Goal: Transaction & Acquisition: Purchase product/service

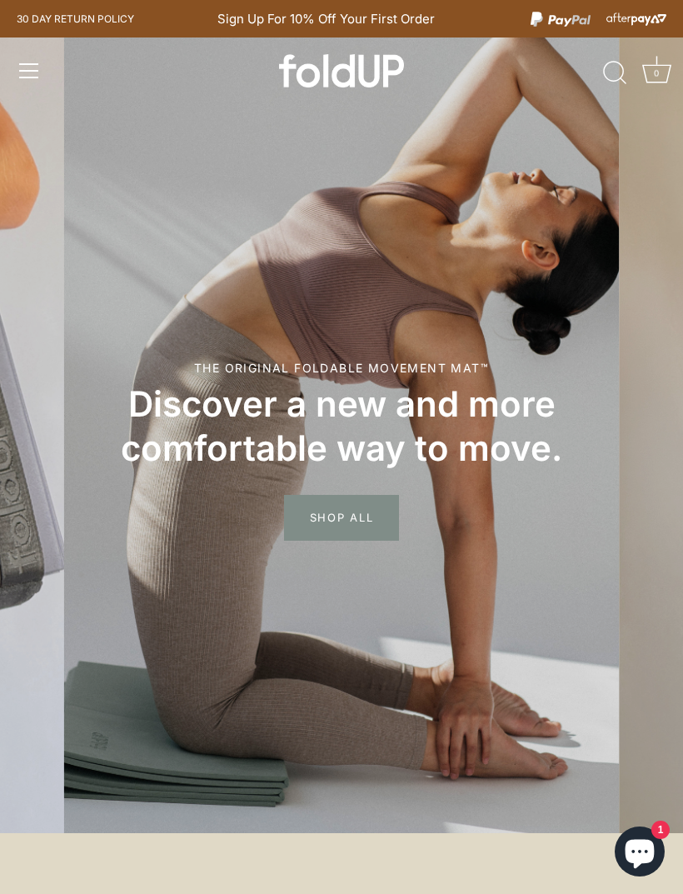
click at [46, 67] on link "Menu" at bounding box center [29, 70] width 37 height 37
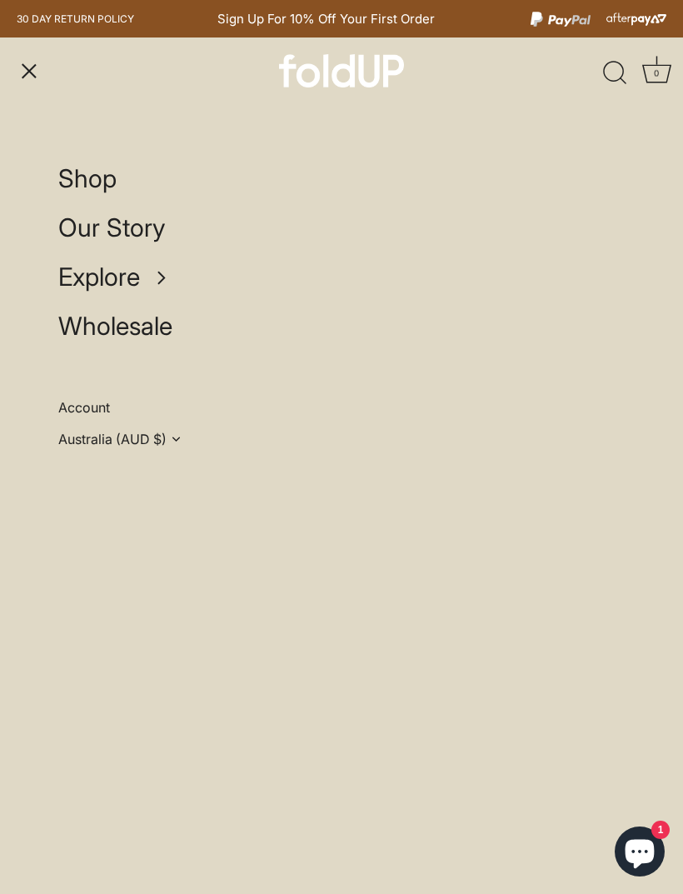
click at [102, 191] on span "Shop" at bounding box center [87, 178] width 58 height 30
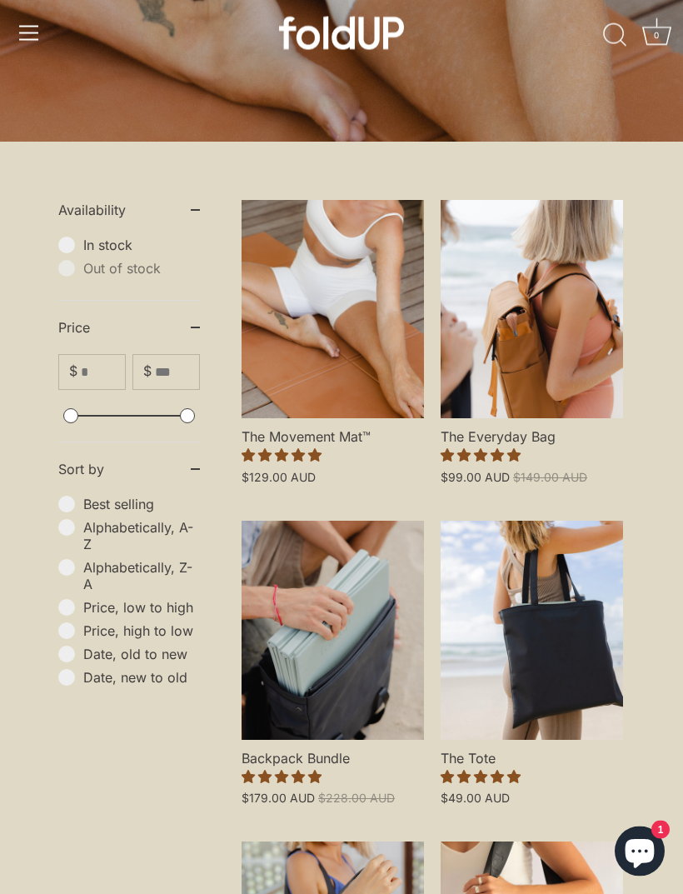
scroll to position [267, 0]
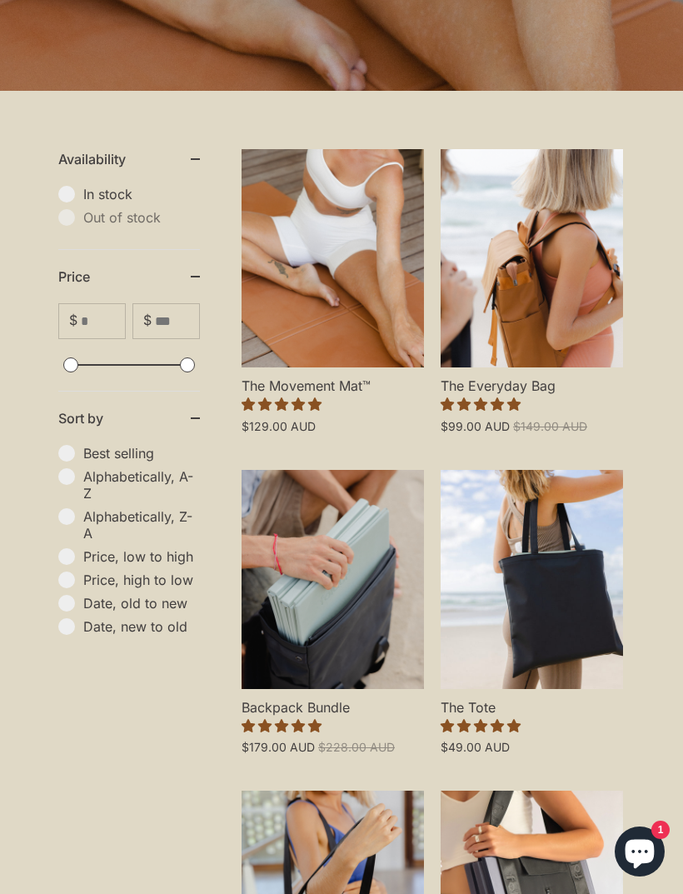
click at [353, 284] on link "The Movement Mat™" at bounding box center [333, 258] width 182 height 219
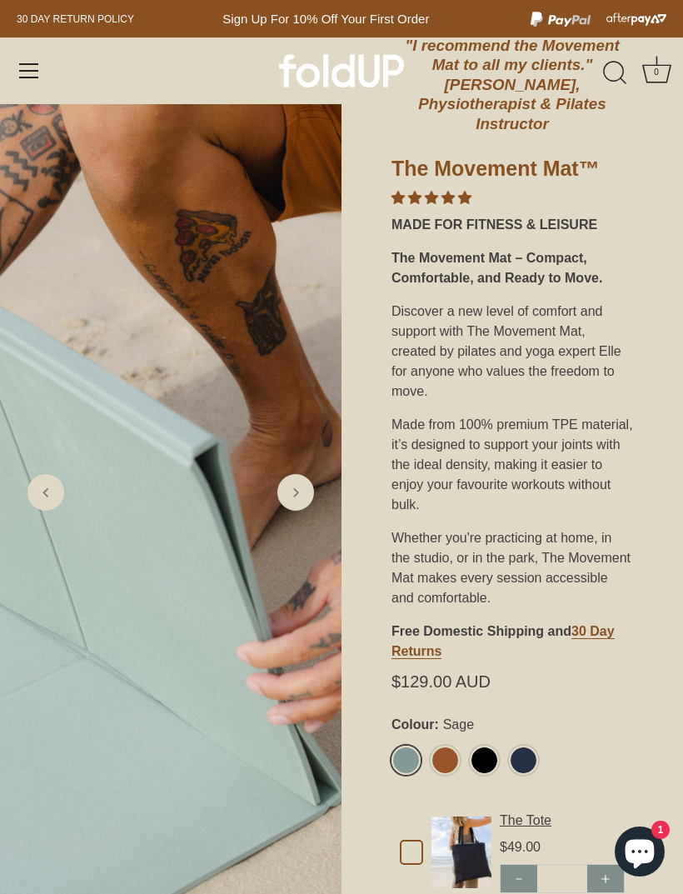
scroll to position [431, 0]
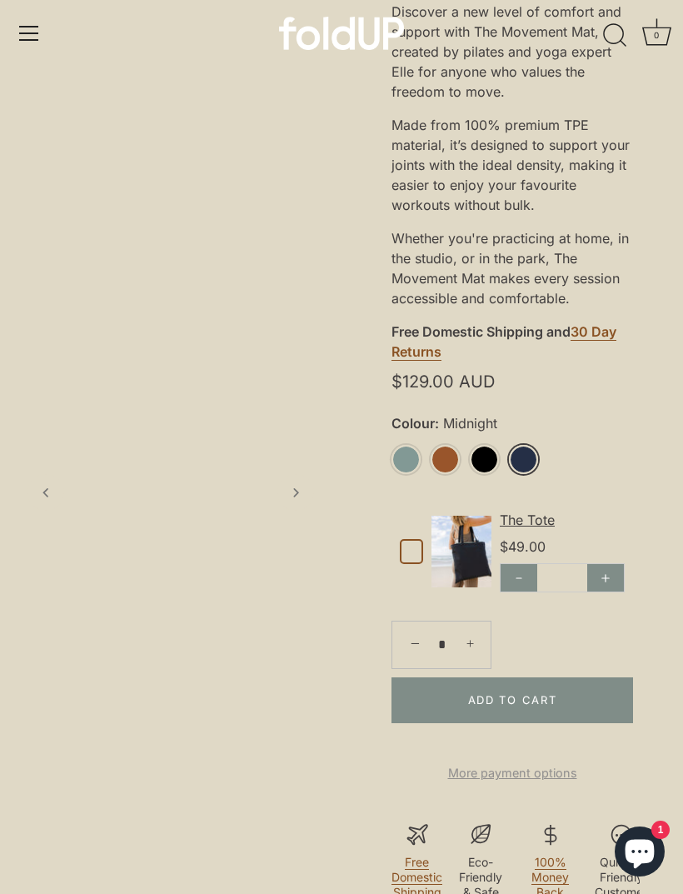
click at [525, 446] on link "Midnight" at bounding box center [523, 459] width 29 height 29
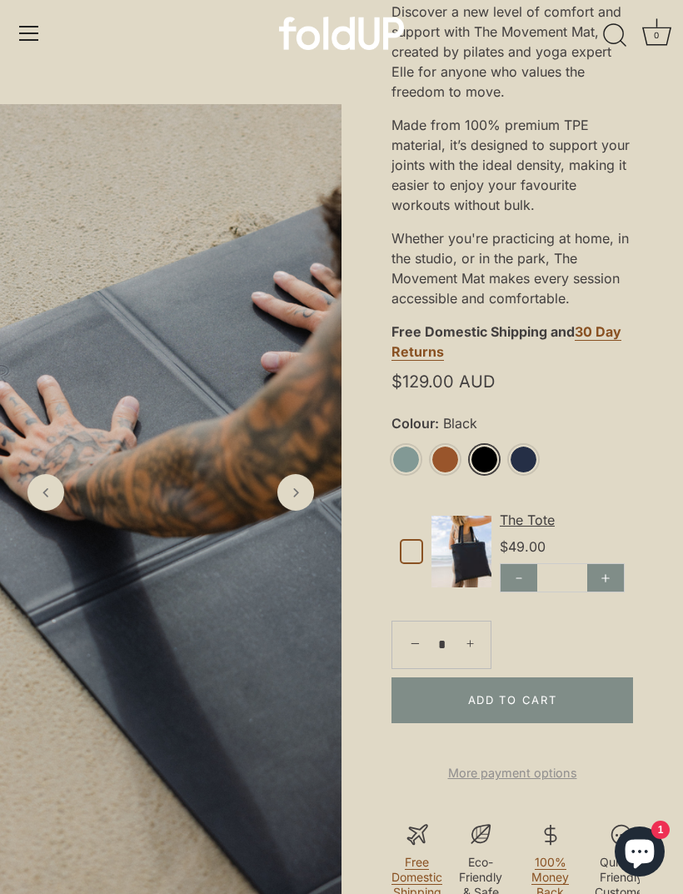
click at [484, 445] on link "Black" at bounding box center [484, 459] width 29 height 29
click at [449, 445] on link "Rust" at bounding box center [445, 459] width 29 height 29
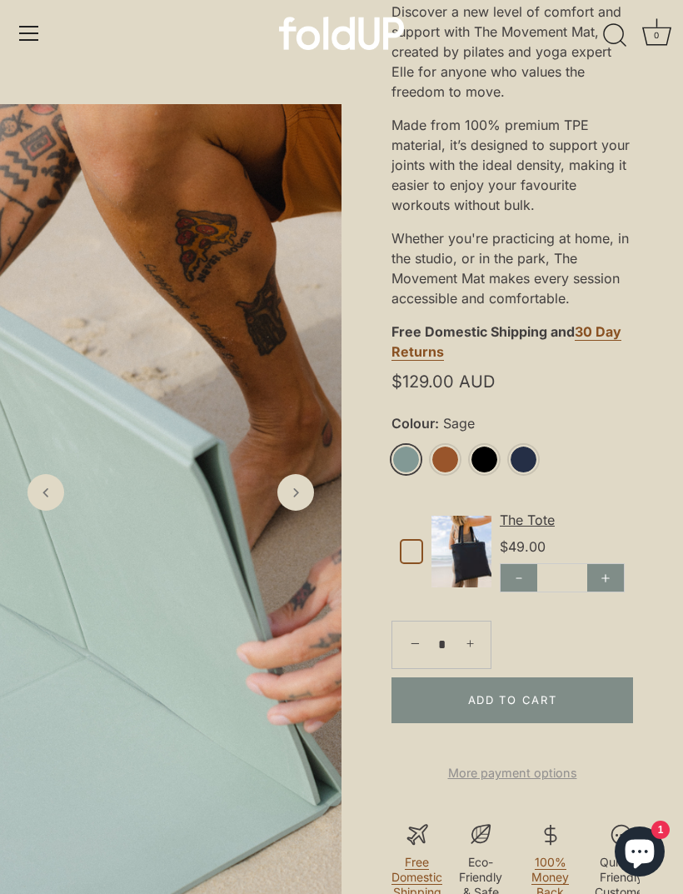
click at [403, 445] on link "Sage" at bounding box center [405, 459] width 29 height 29
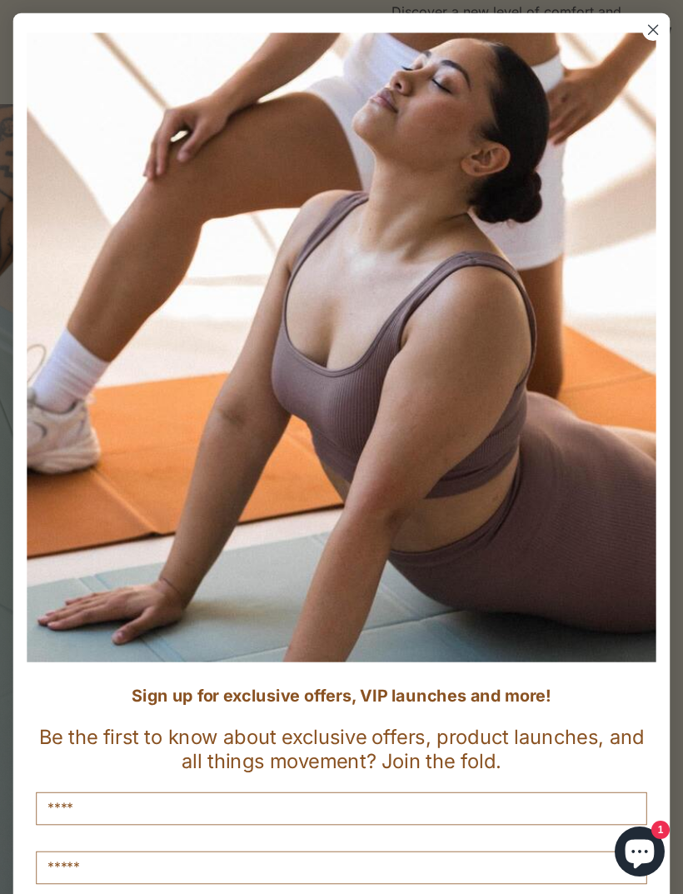
click at [653, 27] on circle "Close dialog" at bounding box center [653, 30] width 22 height 22
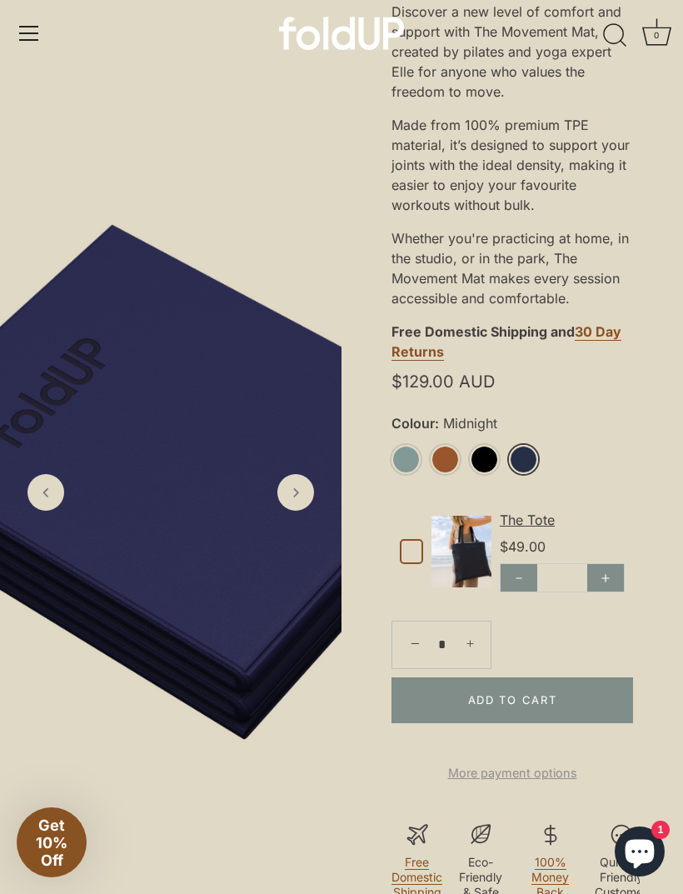
click at [530, 445] on link "Midnight" at bounding box center [523, 459] width 29 height 29
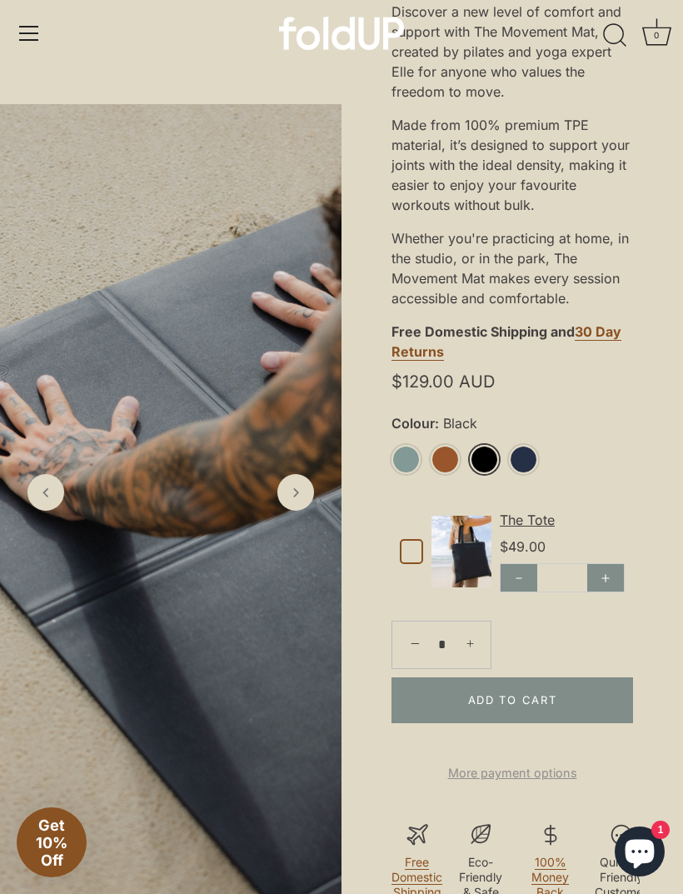
click at [476, 446] on link "Black" at bounding box center [484, 459] width 29 height 29
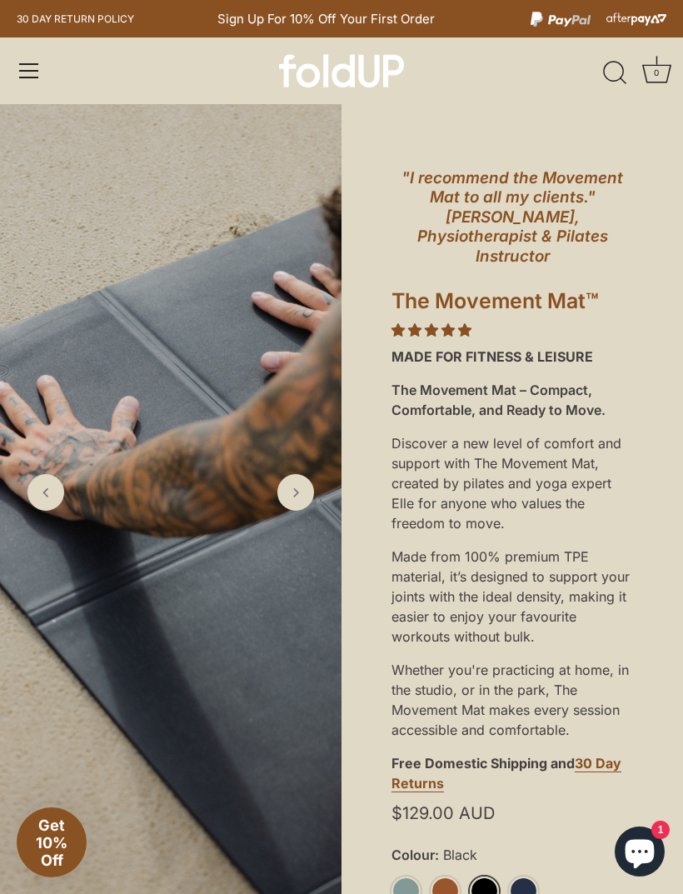
click at [290, 501] on icon "Next slide" at bounding box center [295, 492] width 17 height 17
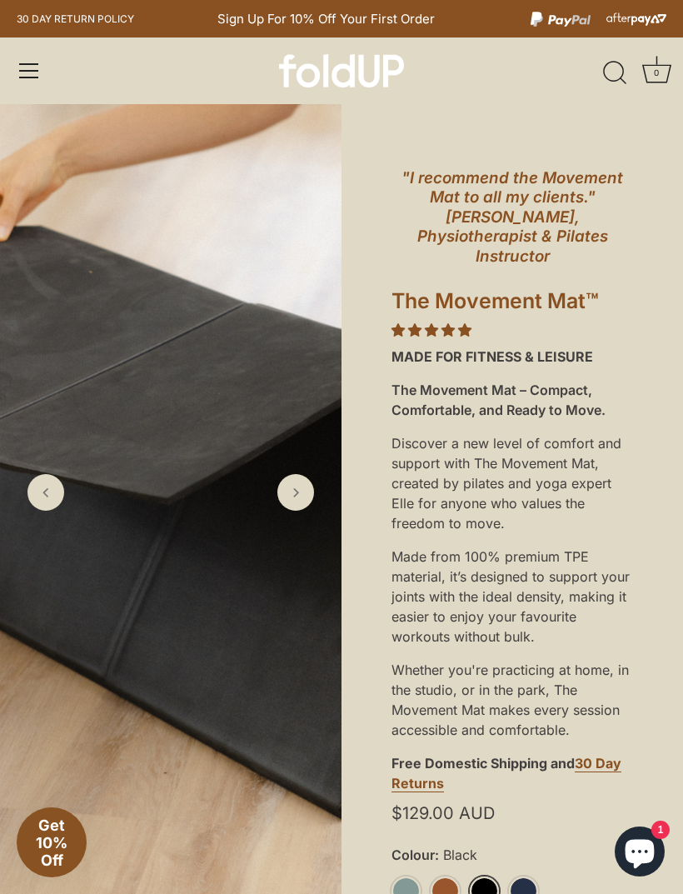
click at [304, 501] on icon "Next slide" at bounding box center [295, 492] width 17 height 17
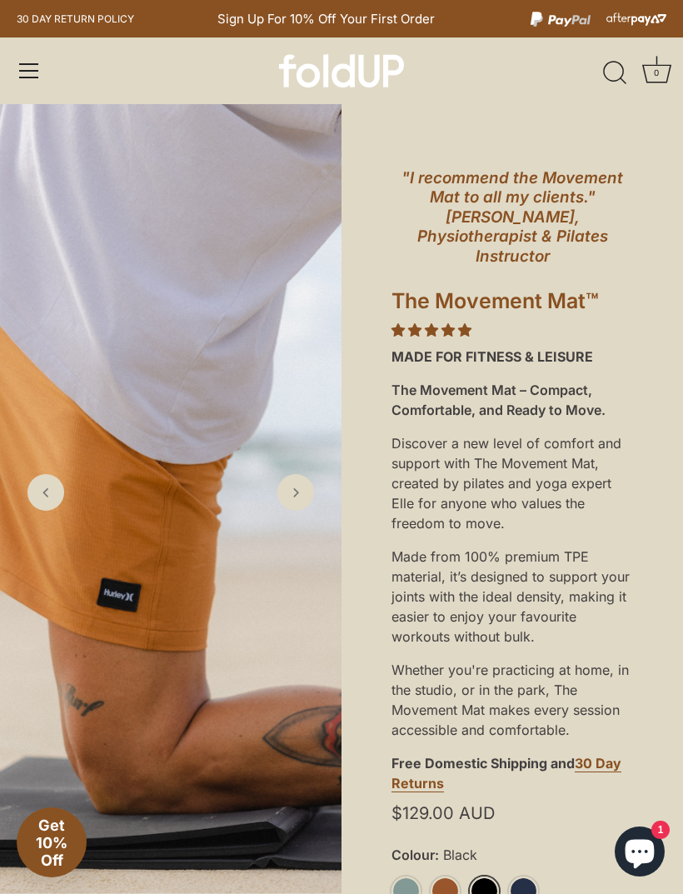
click at [297, 501] on icon "Next slide" at bounding box center [295, 492] width 17 height 17
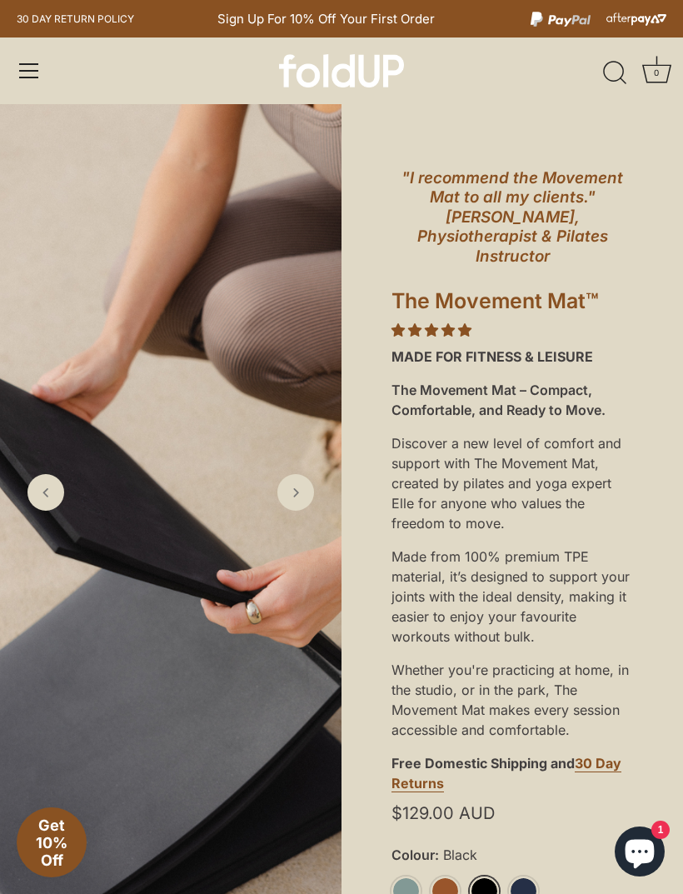
click at [298, 501] on icon "Next slide" at bounding box center [295, 492] width 17 height 17
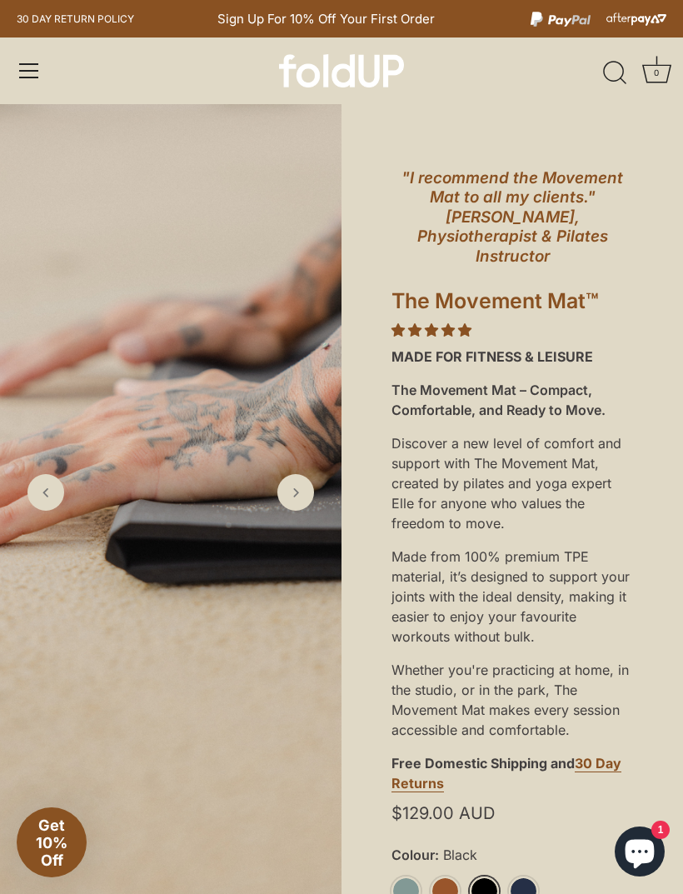
click at [295, 501] on icon "Next slide" at bounding box center [295, 492] width 17 height 17
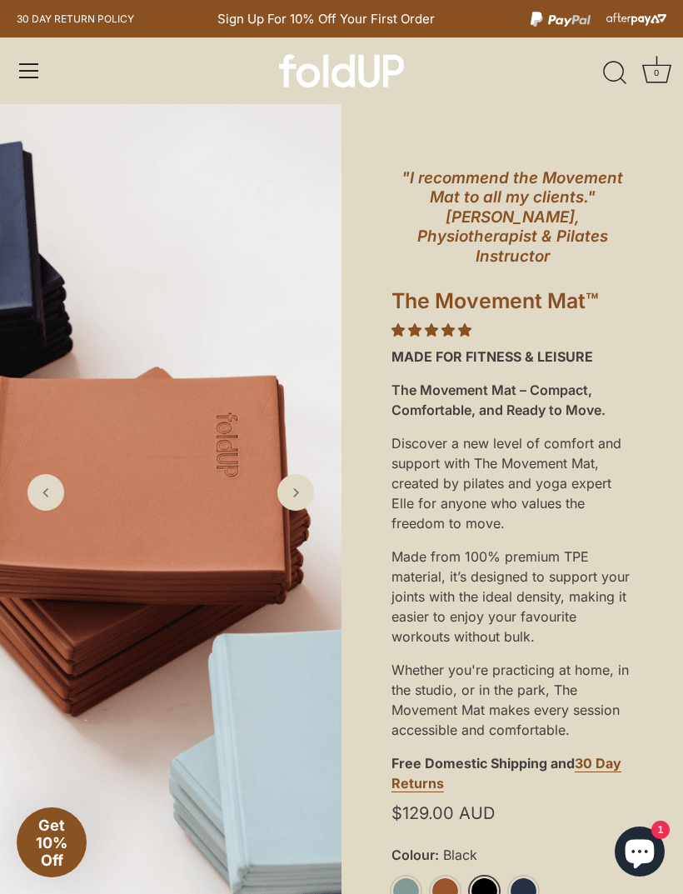
click at [299, 501] on icon "Next slide" at bounding box center [295, 492] width 17 height 17
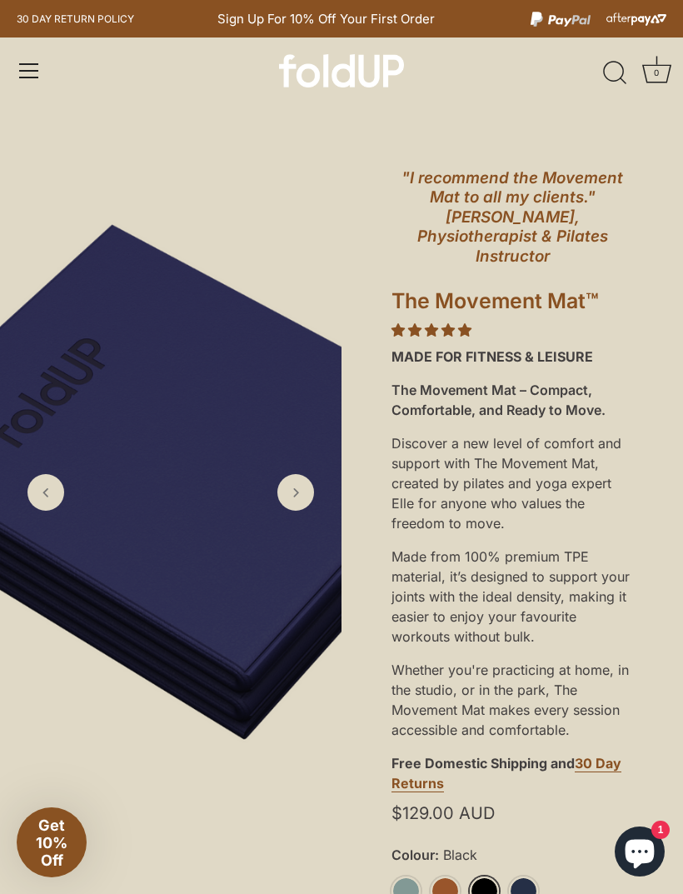
click at [293, 501] on icon "Next slide" at bounding box center [295, 492] width 17 height 17
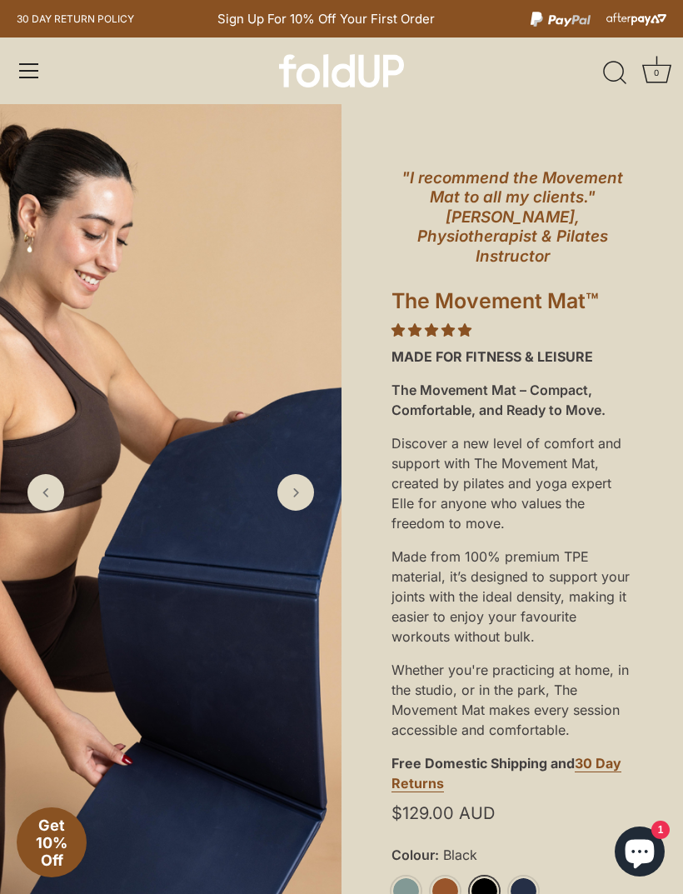
click at [290, 501] on icon "Next slide" at bounding box center [295, 492] width 17 height 17
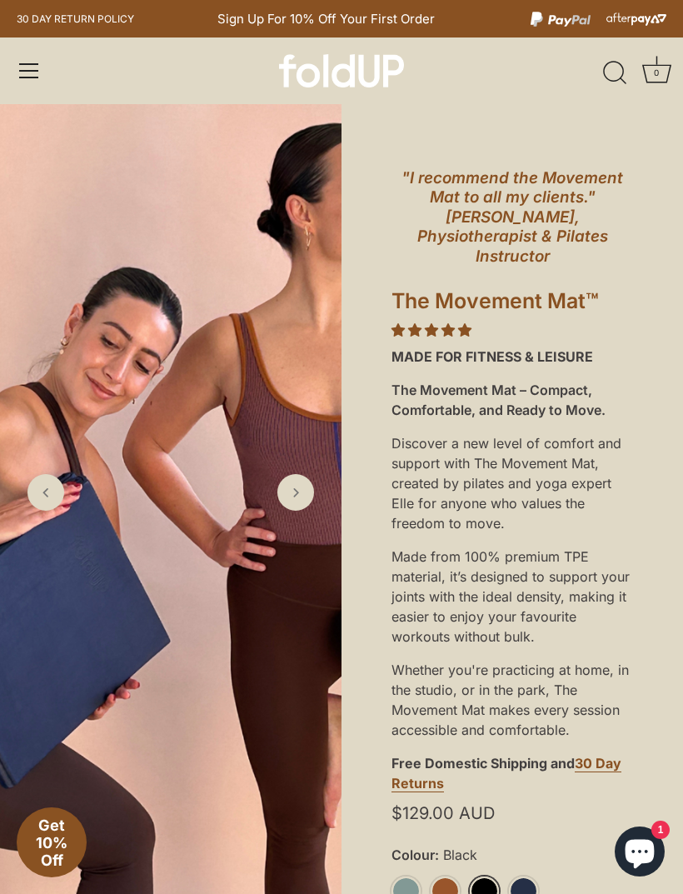
click at [297, 496] on polyline "Next slide" at bounding box center [296, 492] width 4 height 7
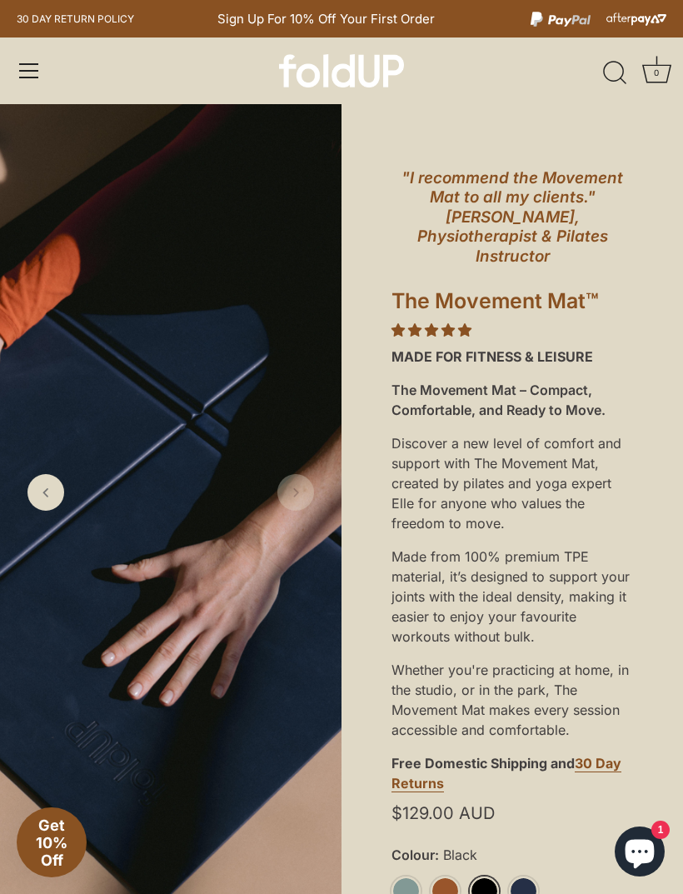
click at [296, 501] on icon "Next slide" at bounding box center [295, 492] width 17 height 17
click at [680, 147] on div ""I recommend the Movement Mat to all my clients." [PERSON_NAME], Physiotherapis…" at bounding box center [511, 772] width 341 height 1336
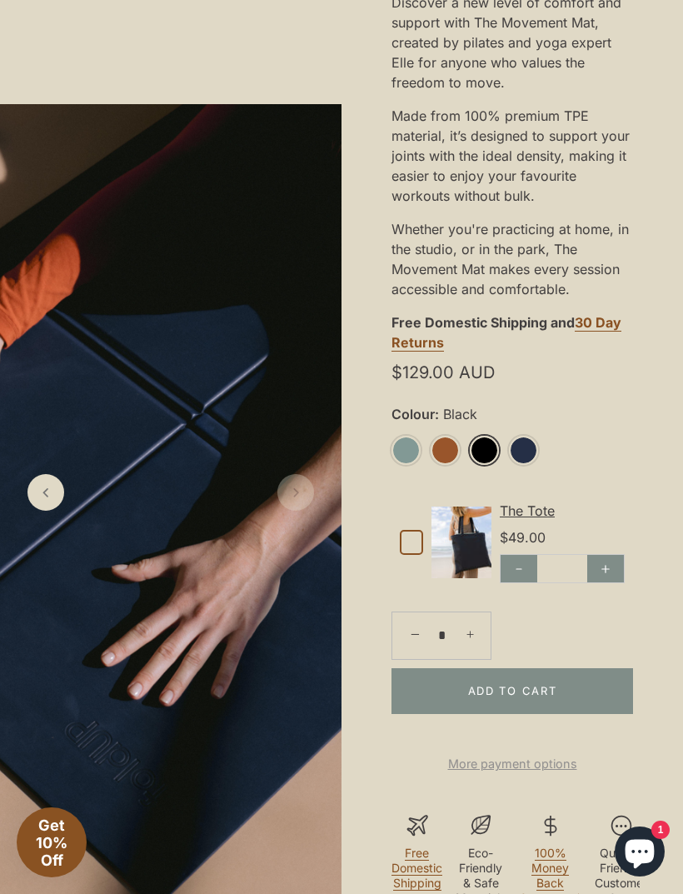
scroll to position [440, 0]
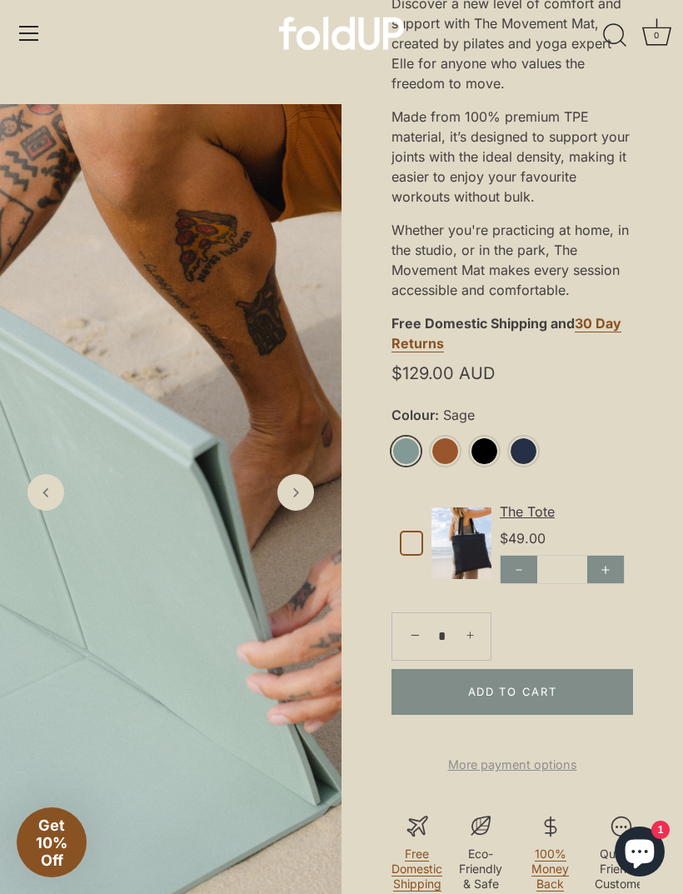
click at [406, 436] on link "Sage" at bounding box center [405, 450] width 29 height 29
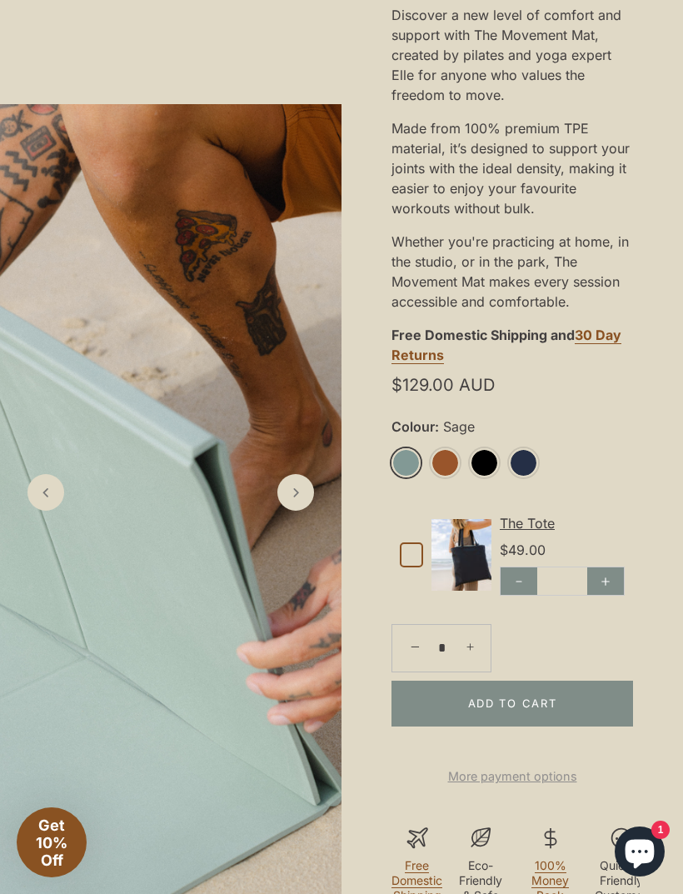
scroll to position [506, 0]
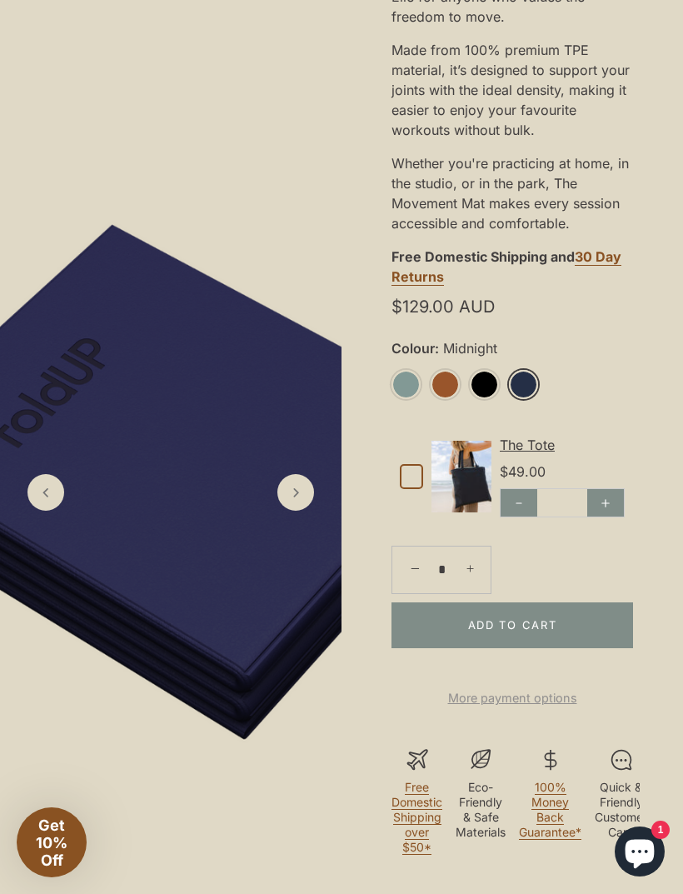
click at [516, 370] on link "Midnight" at bounding box center [523, 384] width 29 height 29
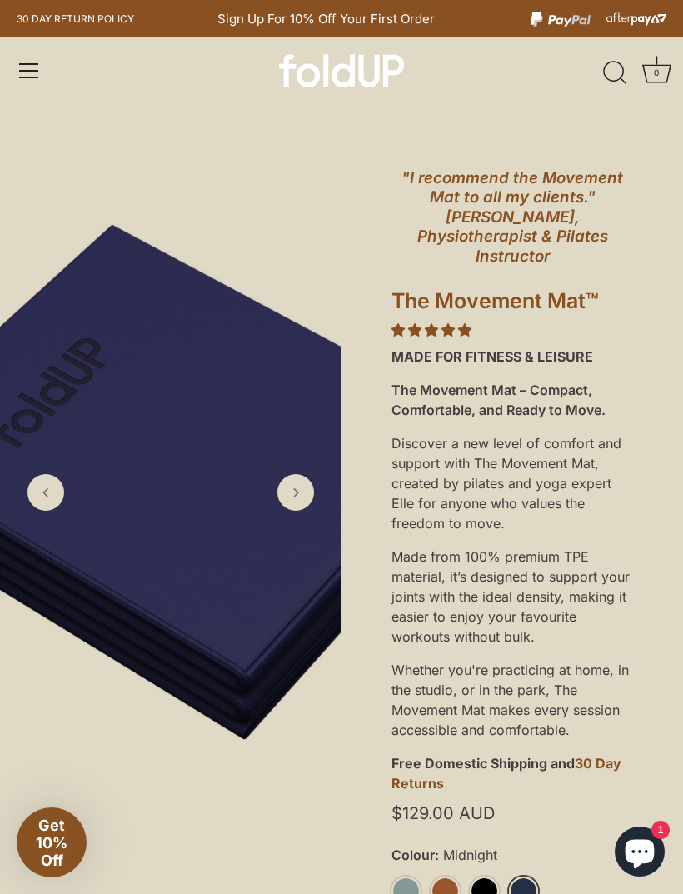
click at [297, 501] on icon "Next slide" at bounding box center [295, 492] width 17 height 17
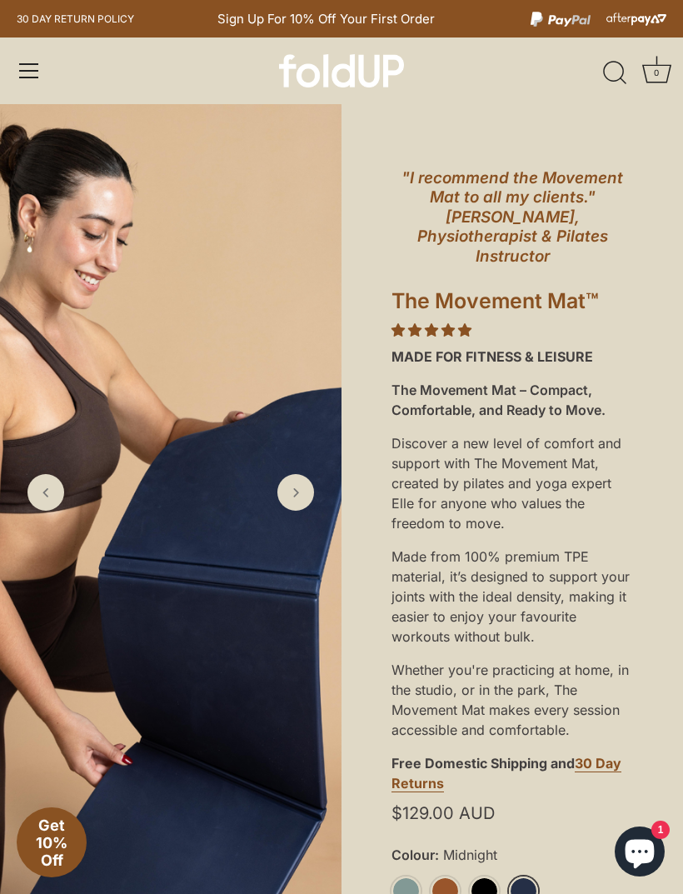
click at [297, 501] on icon "Next slide" at bounding box center [295, 492] width 17 height 17
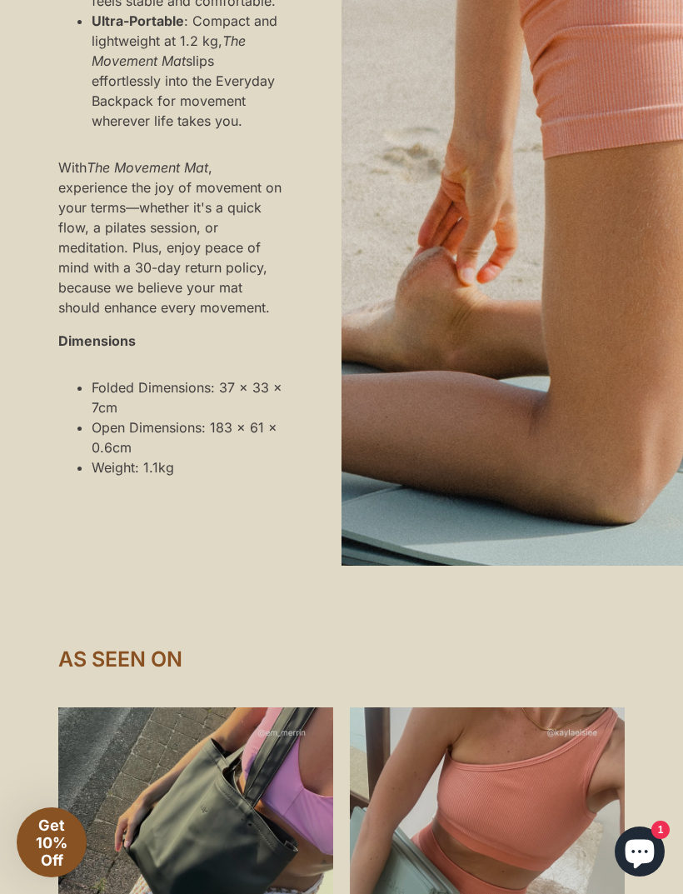
scroll to position [1898, 0]
